Goal: Task Accomplishment & Management: Manage account settings

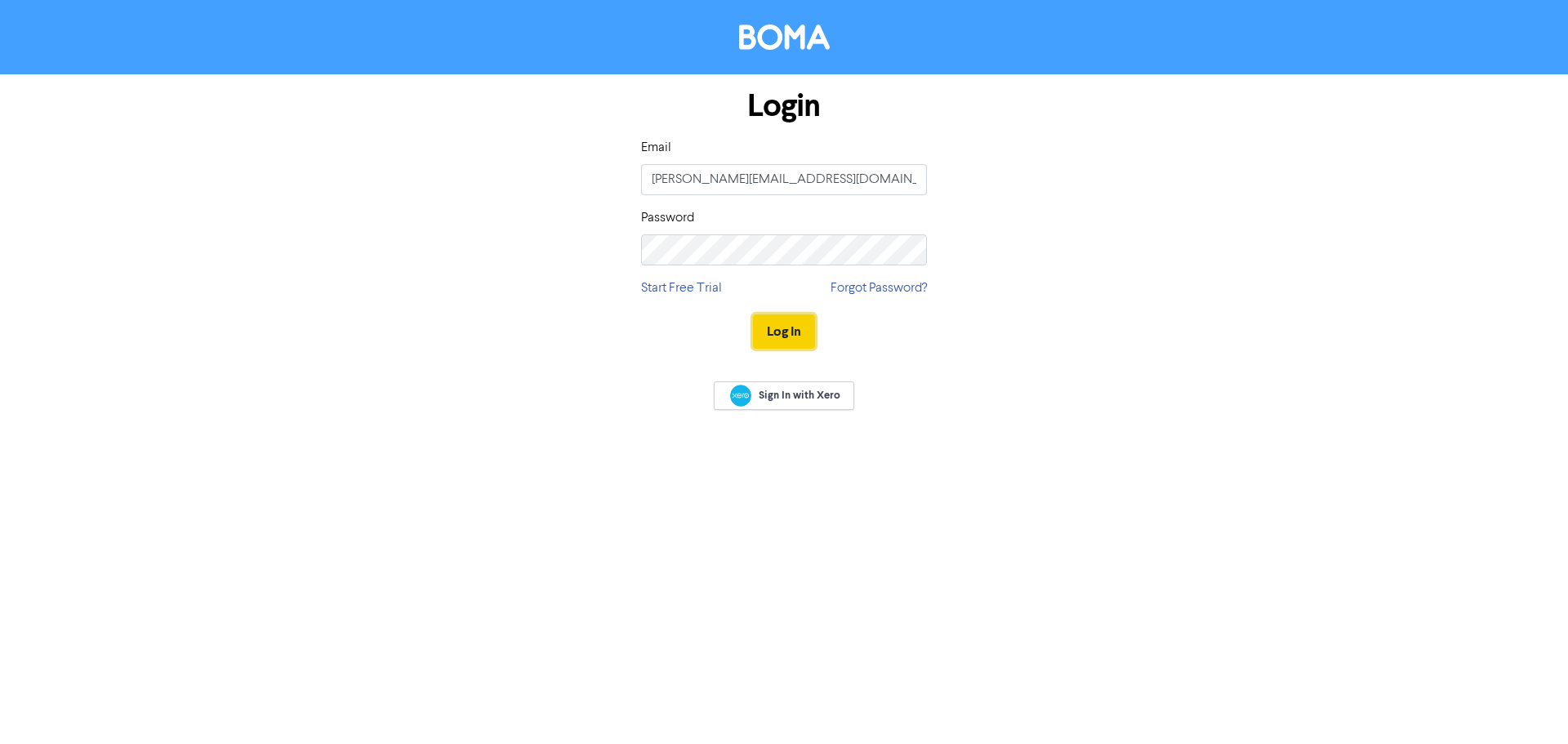
click at [776, 321] on button "Log In" at bounding box center [783, 331] width 62 height 34
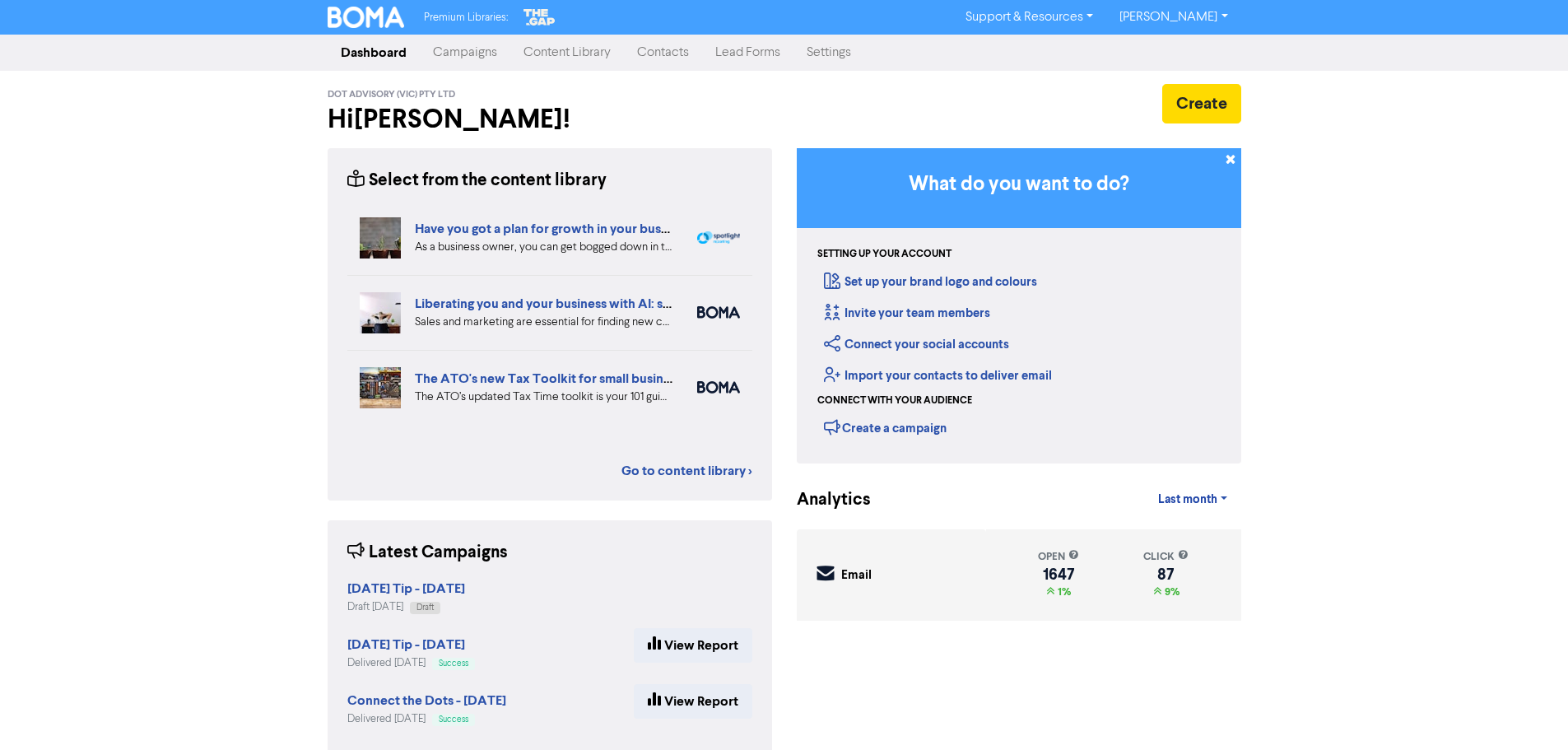
click at [491, 50] on link "Campaigns" at bounding box center [465, 52] width 91 height 33
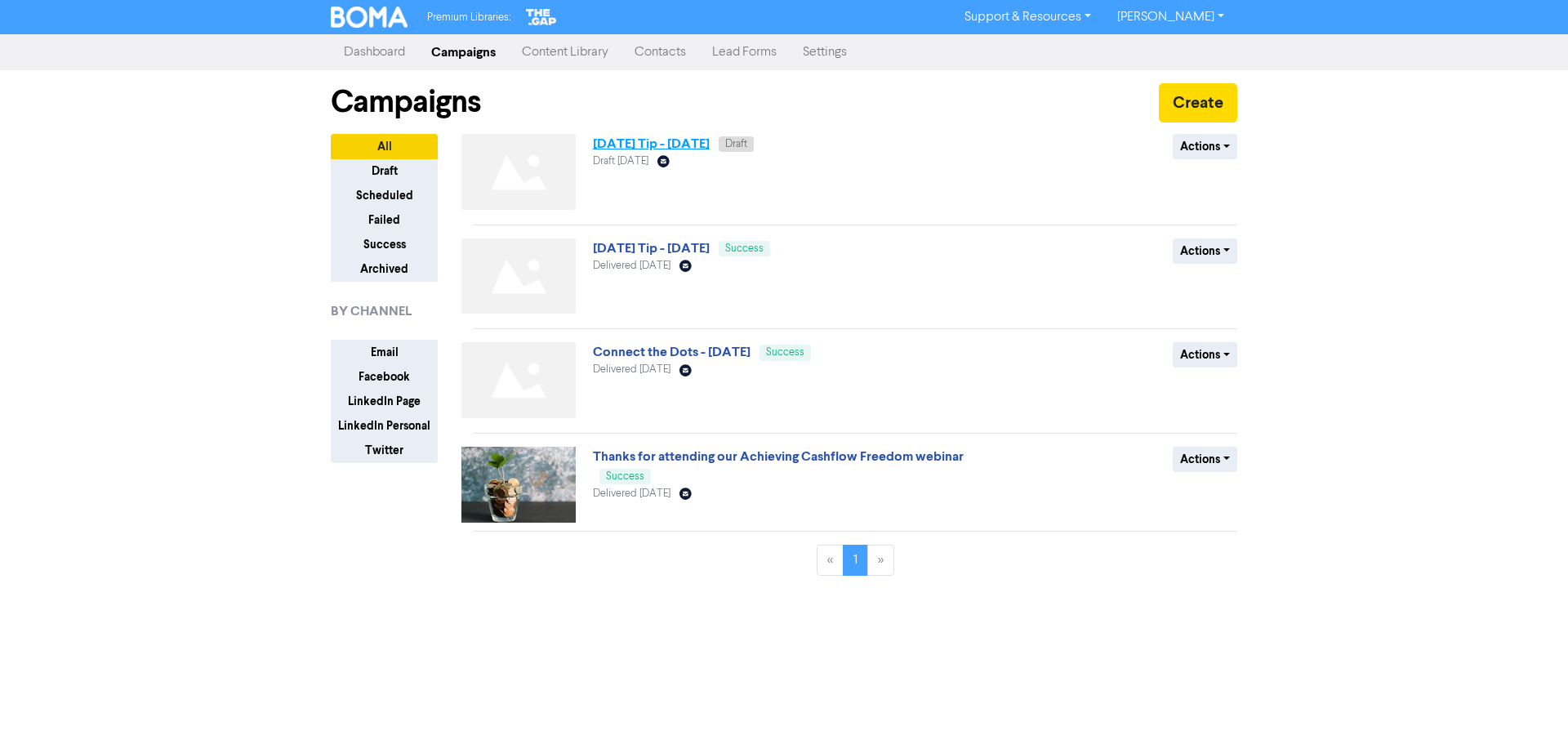
click at [698, 144] on link "[DATE] Tip - [DATE]" at bounding box center [651, 143] width 117 height 17
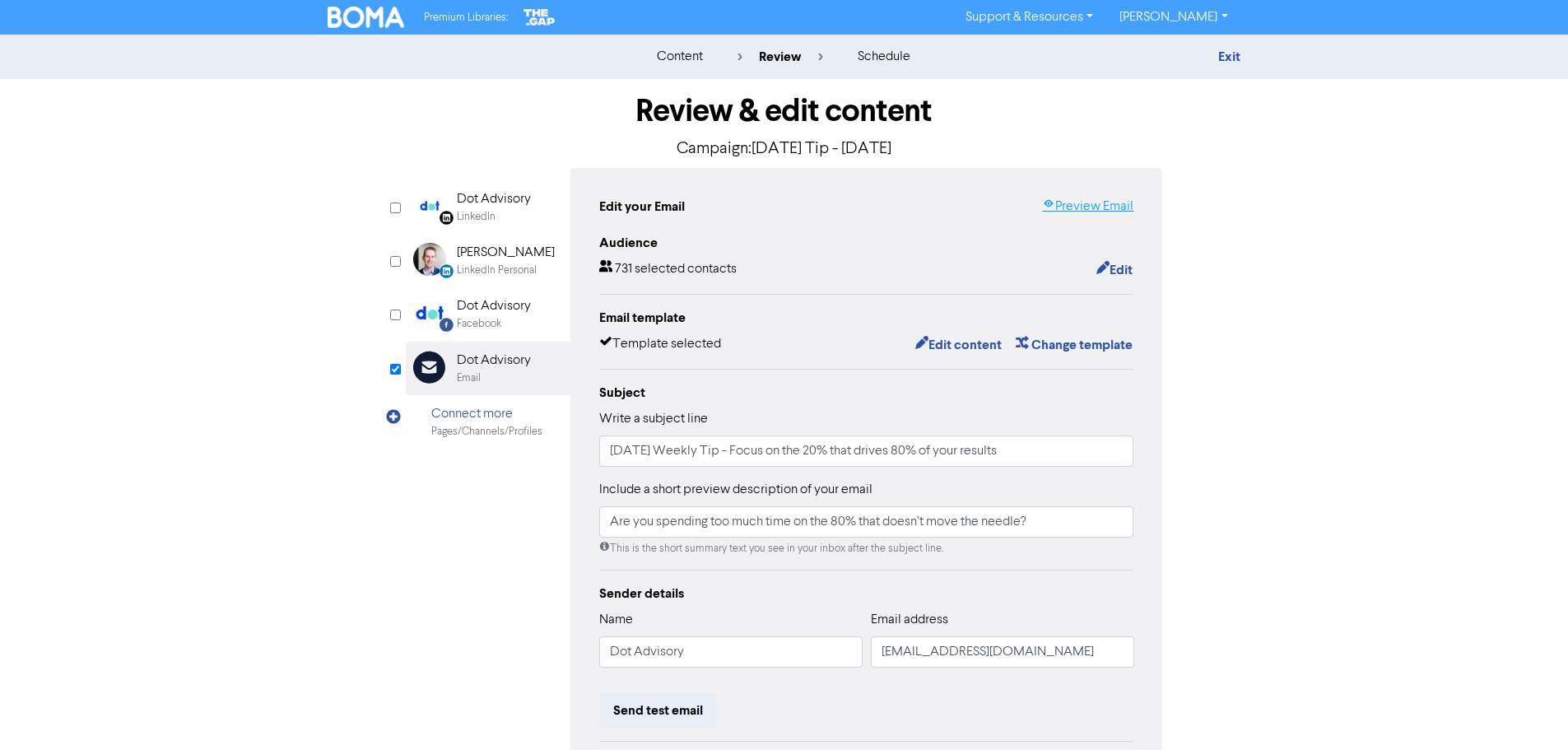
click at [1100, 204] on link "Preview Email" at bounding box center [1088, 207] width 91 height 20
click at [1125, 266] on button "Edit" at bounding box center [1114, 270] width 38 height 22
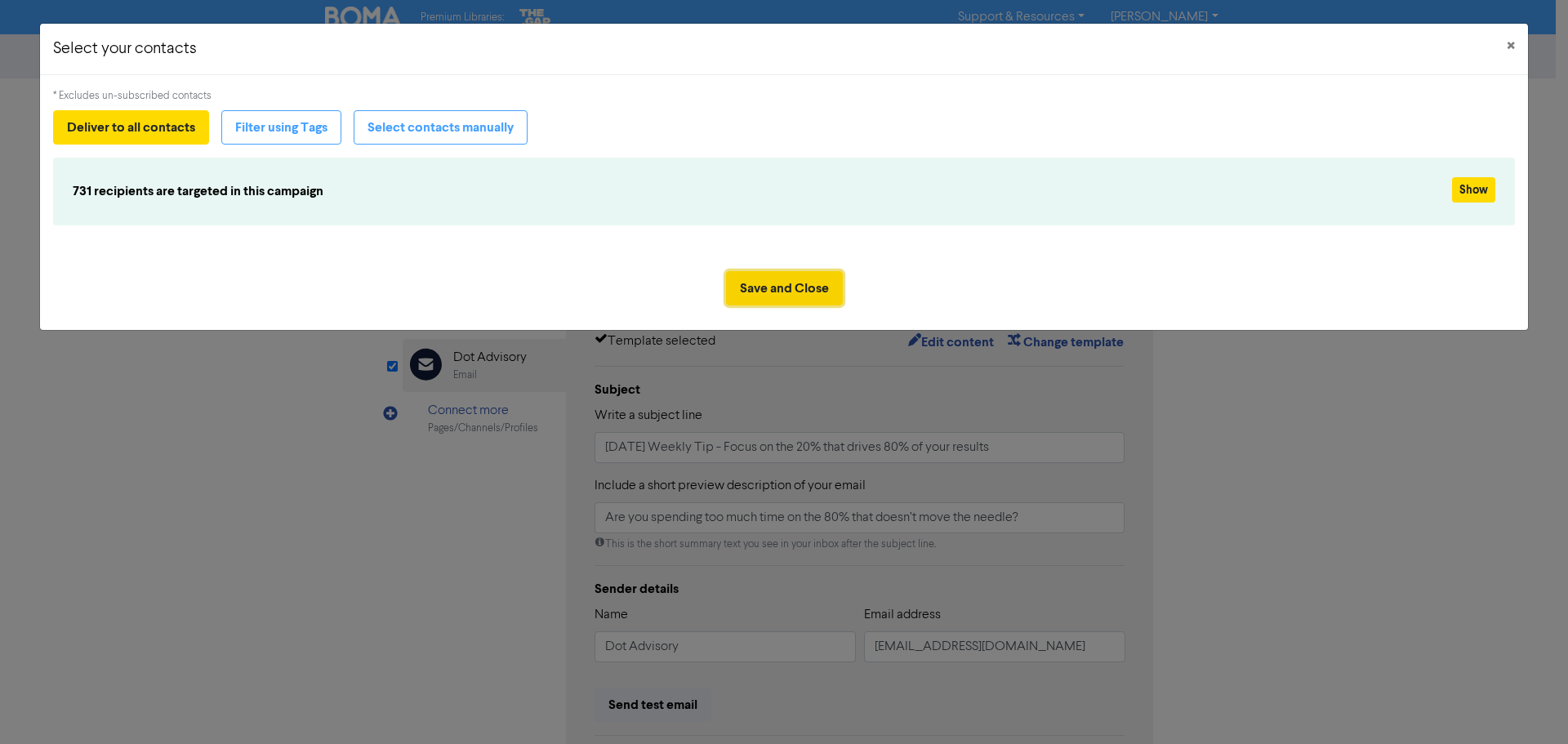
click at [813, 291] on button "Save and Close" at bounding box center [784, 288] width 117 height 34
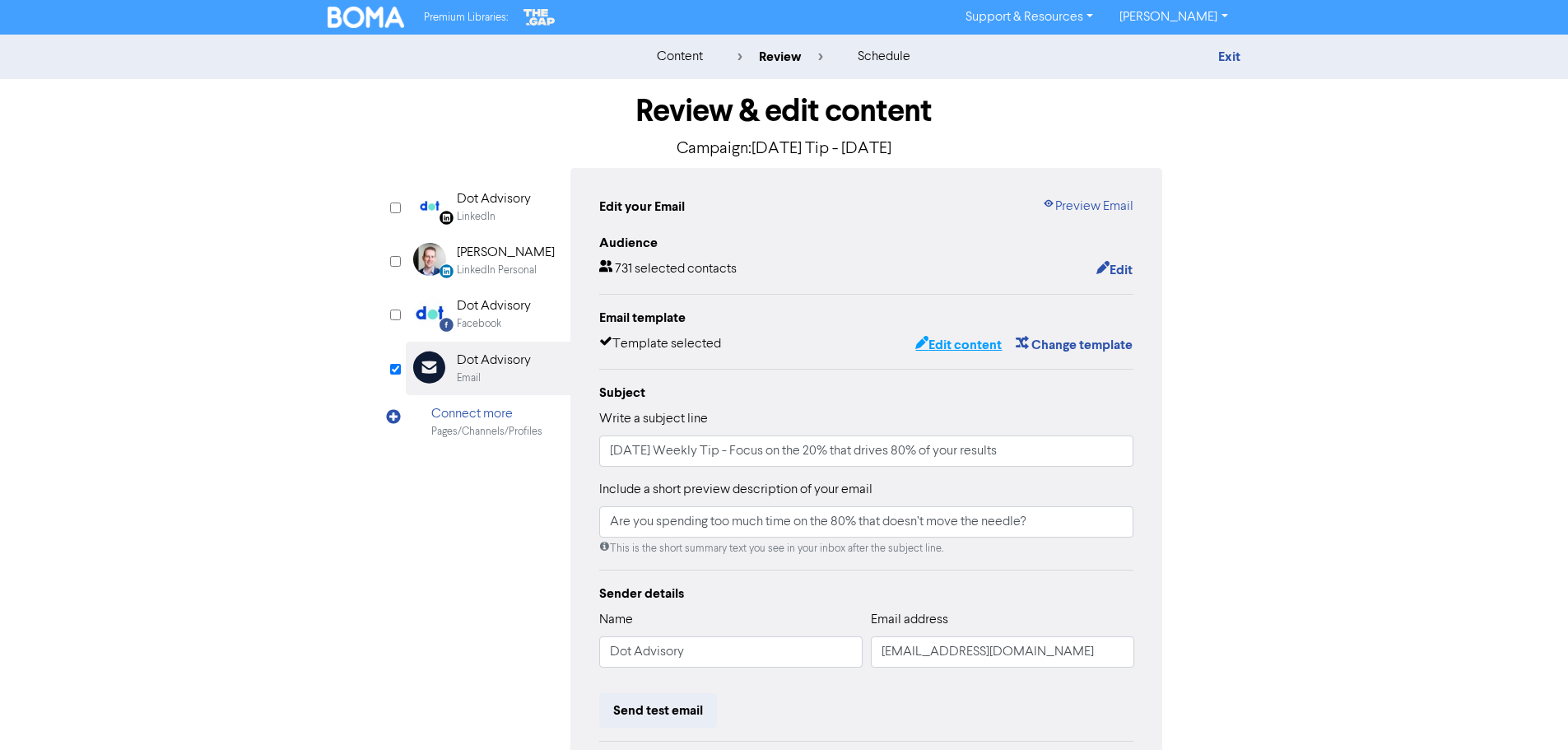
click at [938, 343] on button "Edit content" at bounding box center [958, 345] width 88 height 22
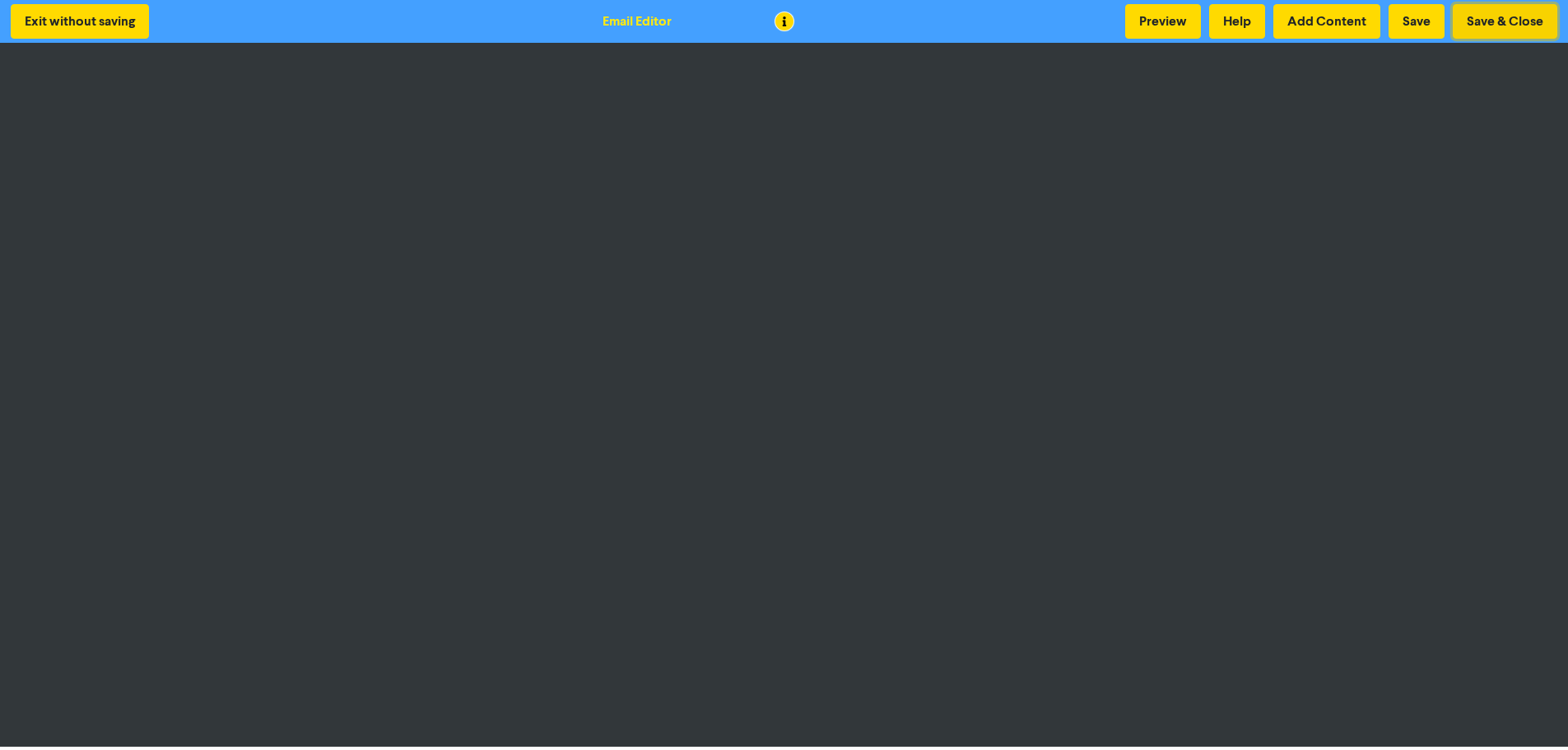
click at [1500, 20] on button "Save & Close" at bounding box center [1506, 21] width 105 height 35
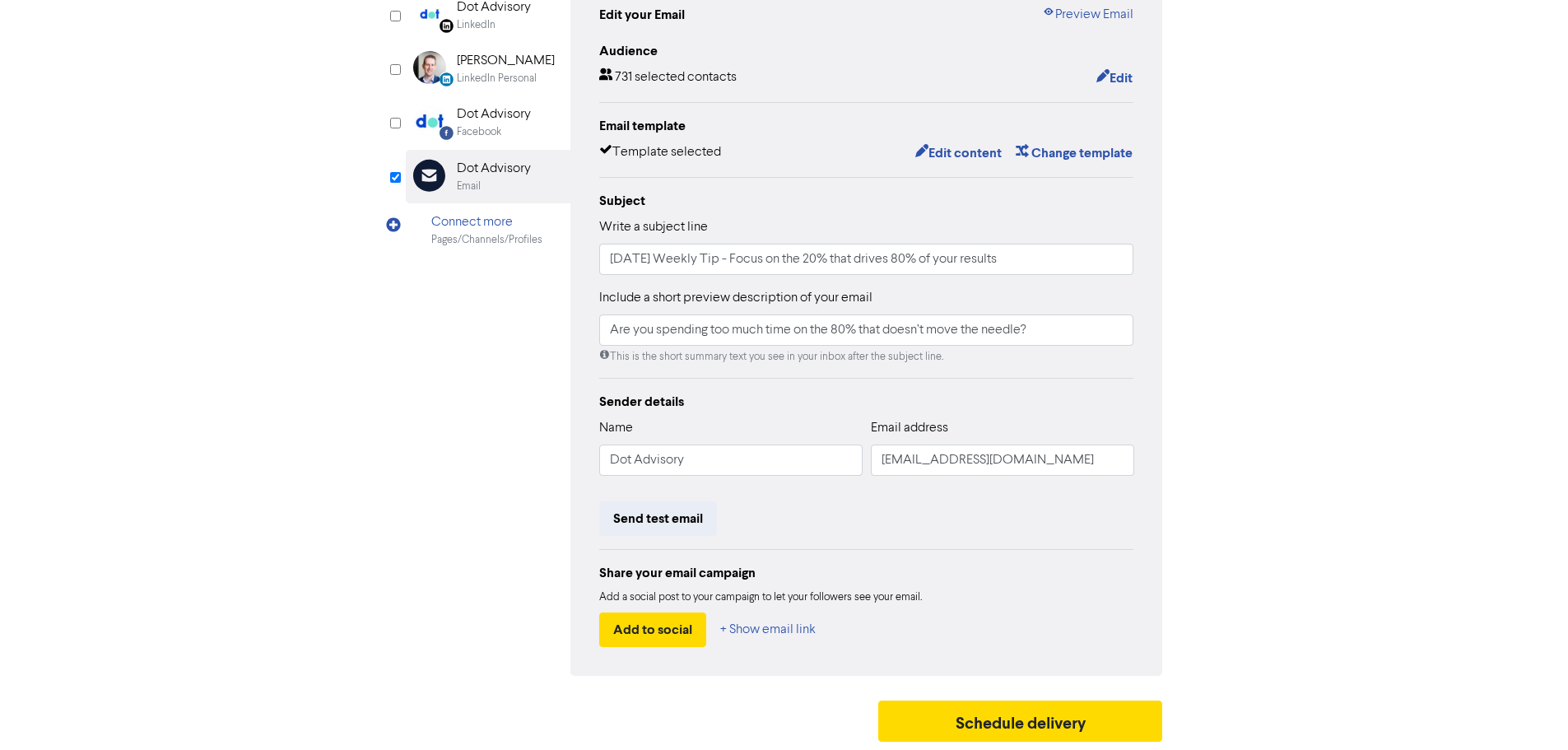
scroll to position [194, 0]
click at [1094, 9] on link "Preview Email" at bounding box center [1088, 15] width 91 height 20
click at [1047, 718] on button "Schedule delivery" at bounding box center [1021, 721] width 285 height 42
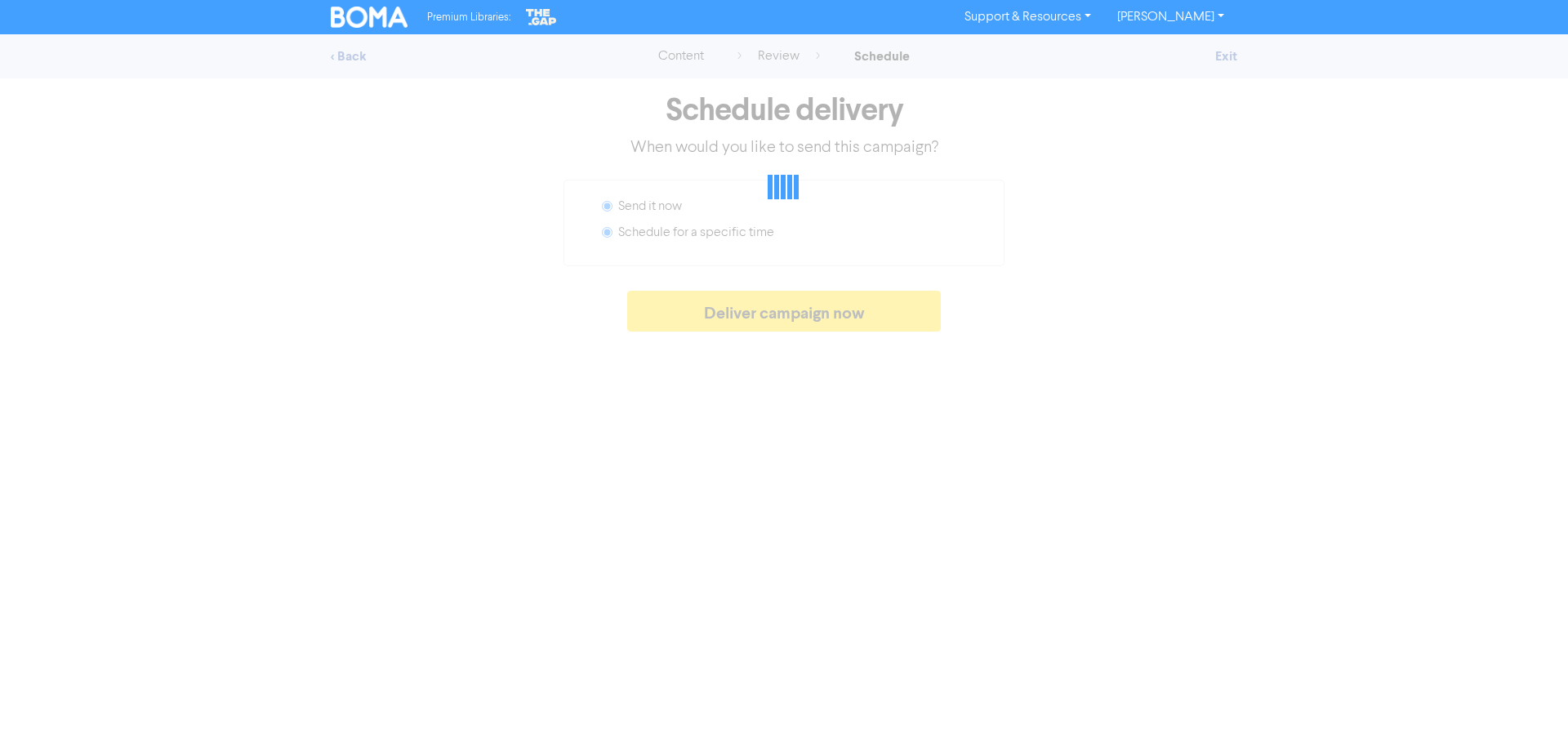
radio input "false"
radio input "true"
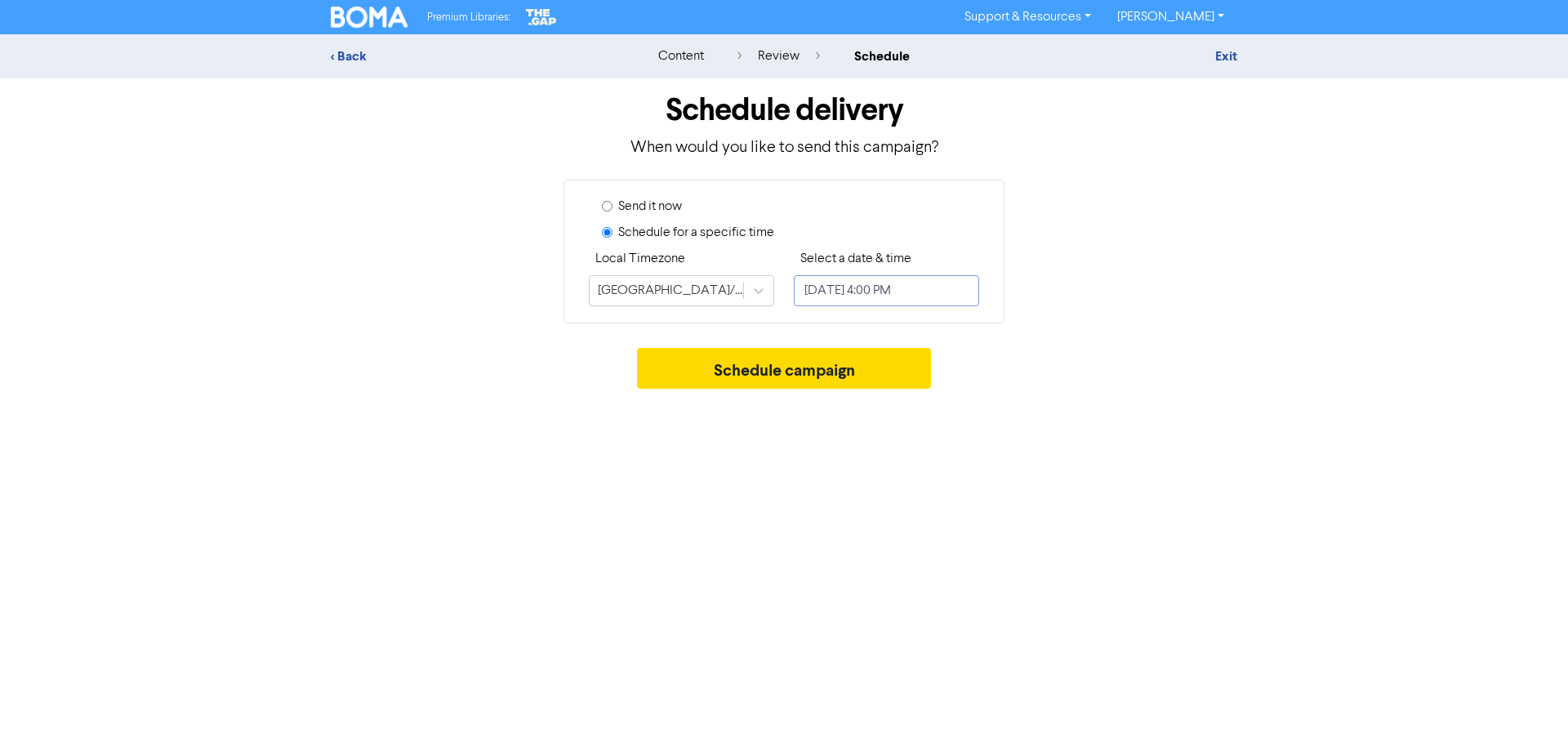
click at [894, 296] on input "[DATE] 4:00 PM" at bounding box center [886, 291] width 185 height 31
select select "8"
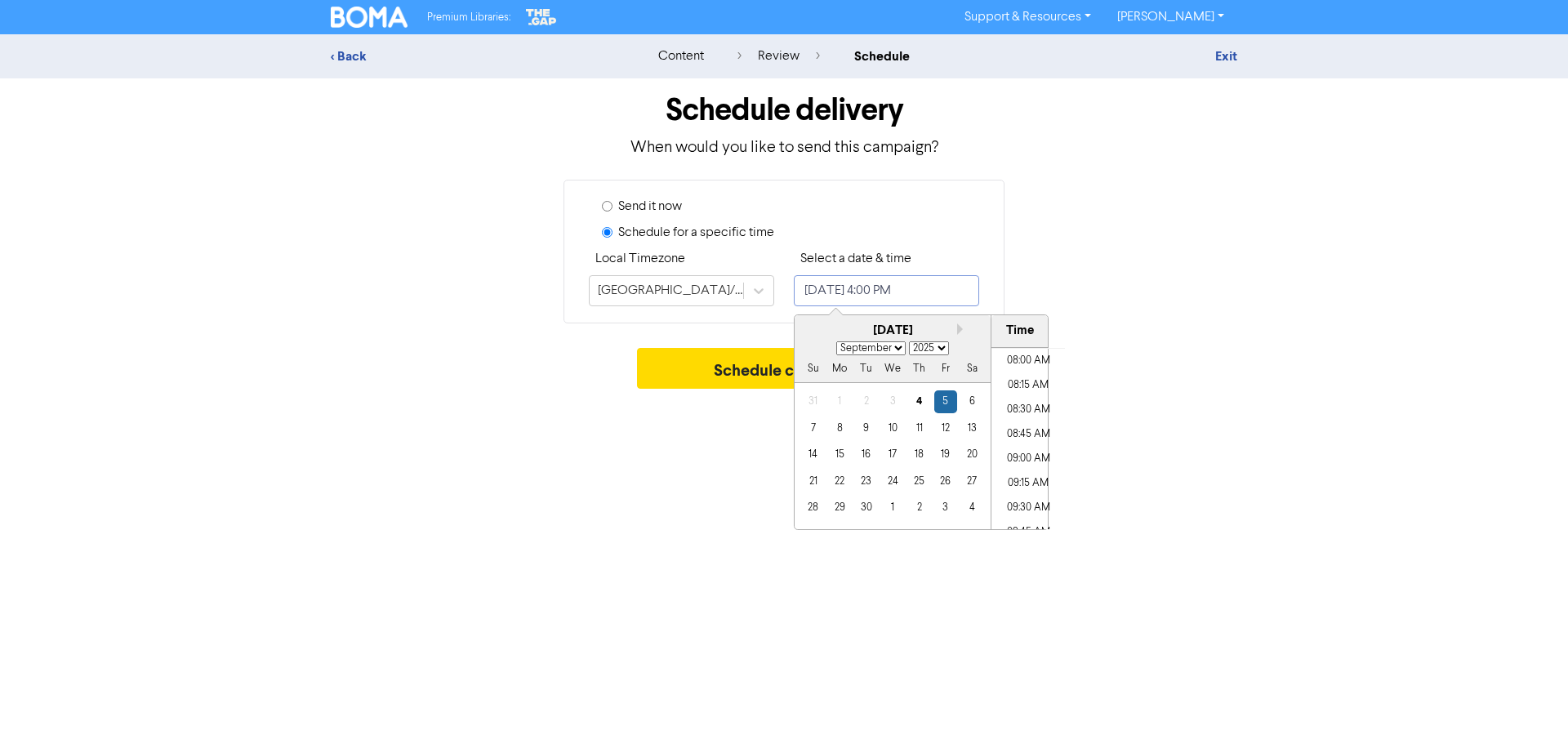
scroll to position [755, 0]
click at [1030, 394] on li "08:00 AM" at bounding box center [1027, 389] width 74 height 25
type input "[DATE] 8:00 AM"
click at [1188, 438] on div "Premium Libraries: Support & Resources Video Tutorials FAQ & Guides Marketing E…" at bounding box center [784, 372] width 1568 height 744
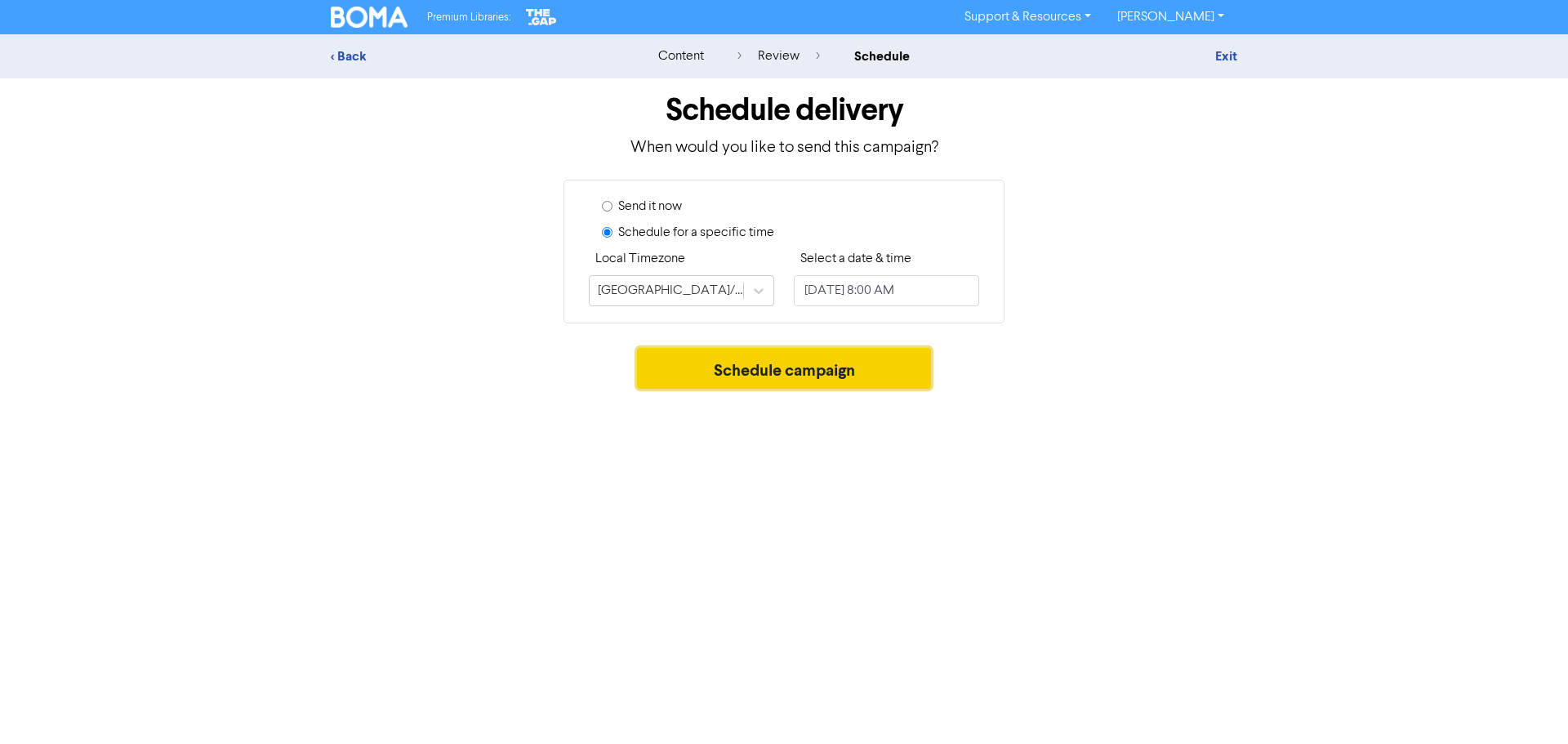
click at [887, 375] on button "Schedule campaign" at bounding box center [784, 369] width 295 height 41
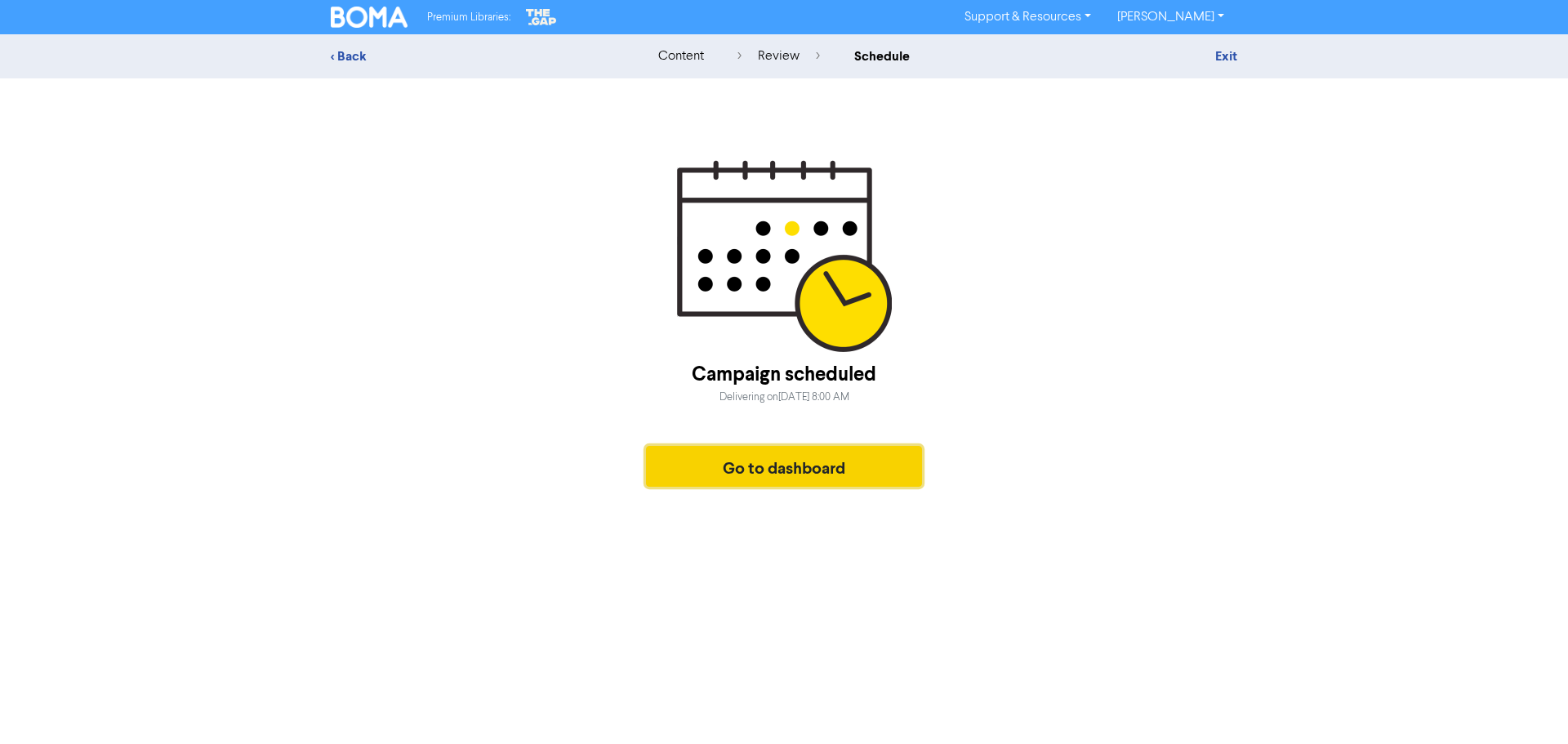
click at [797, 472] on button "Go to dashboard" at bounding box center [784, 467] width 276 height 41
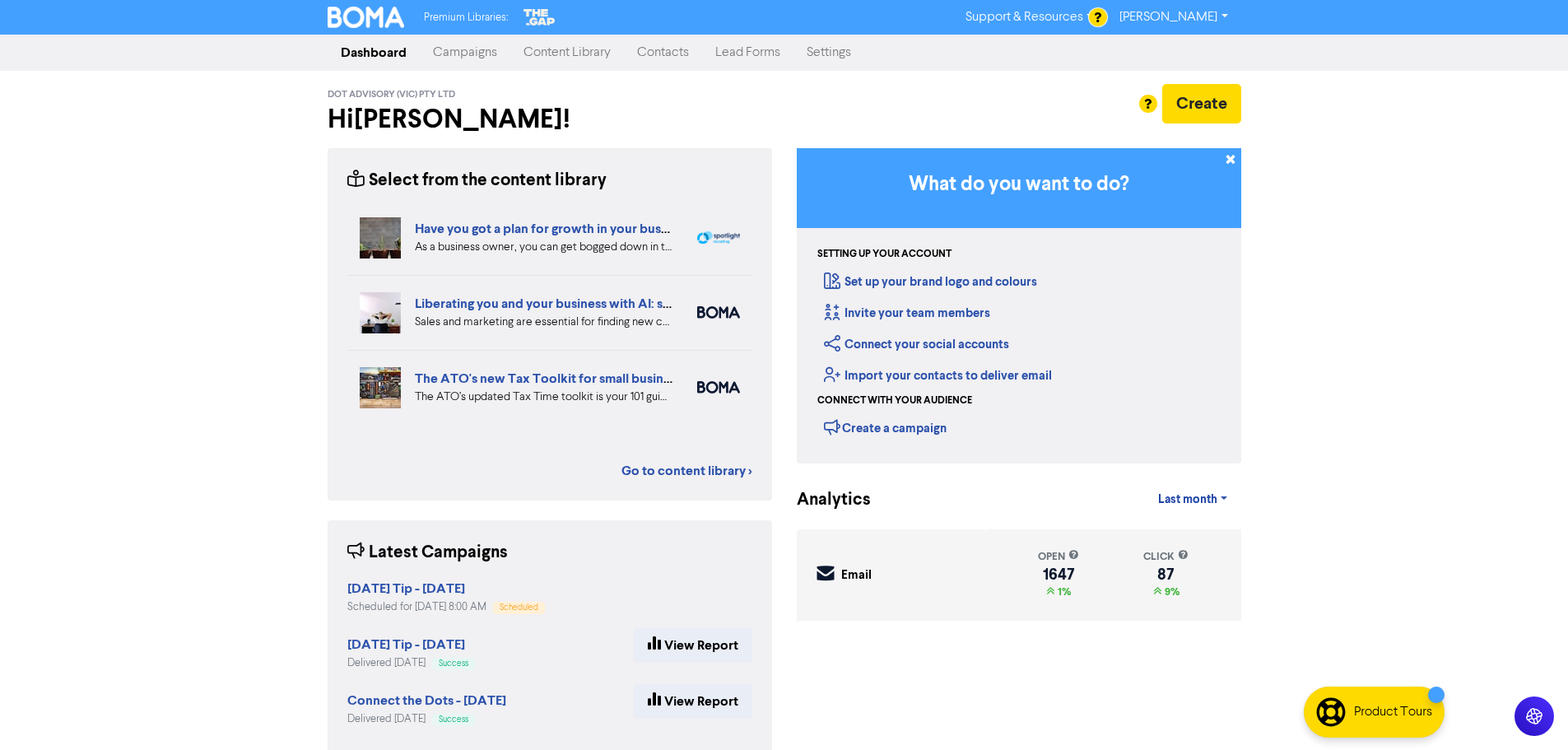
click at [496, 55] on link "Campaigns" at bounding box center [465, 52] width 91 height 33
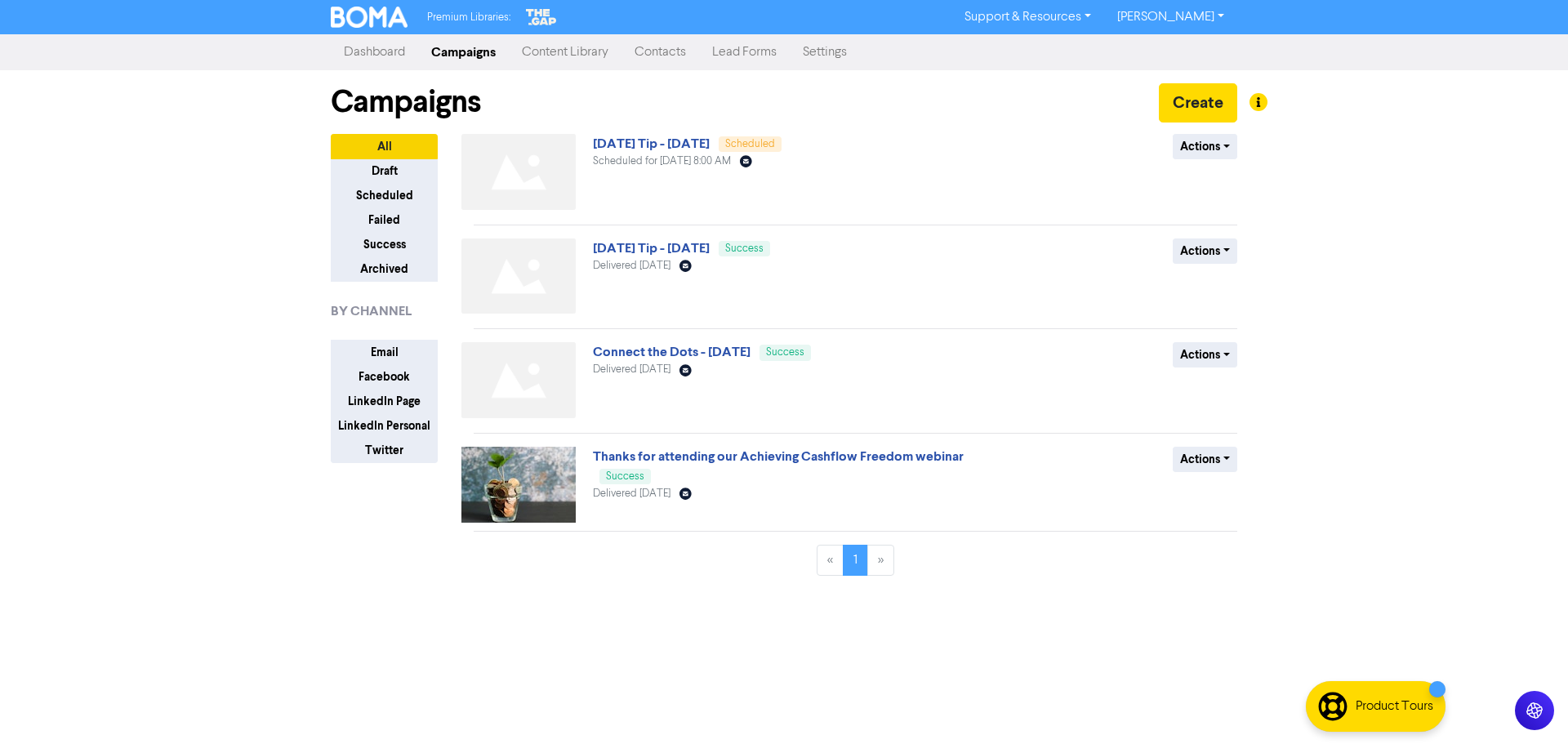
drag, startPoint x: 192, startPoint y: 252, endPoint x: 239, endPoint y: 247, distance: 47.3
click at [192, 252] on div "Premium Libraries: Support & Resources Video Tutorials FAQ & Guides Marketing E…" at bounding box center [784, 372] width 1568 height 744
